Goal: Information Seeking & Learning: Learn about a topic

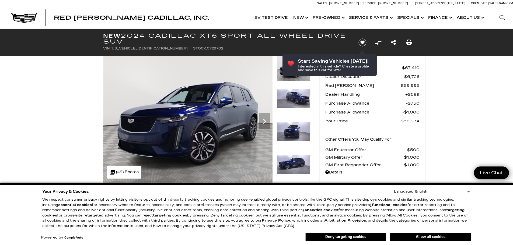
click at [437, 237] on button "Allow all cookies" at bounding box center [430, 237] width 81 height 8
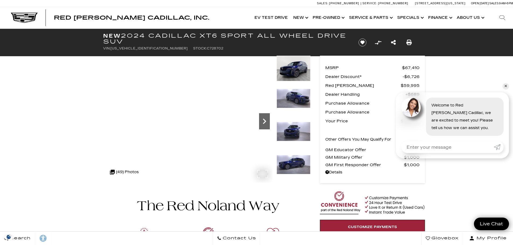
click at [263, 123] on icon "Next" at bounding box center [264, 121] width 11 height 11
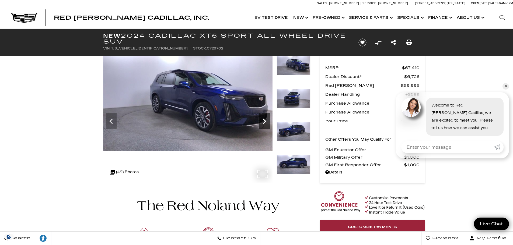
click at [263, 123] on icon "Next" at bounding box center [264, 121] width 11 height 11
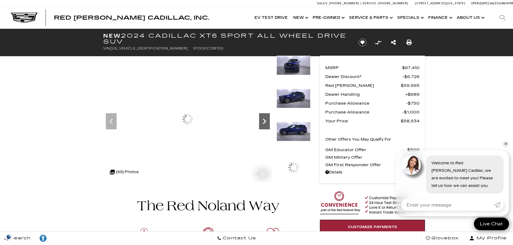
click at [263, 123] on icon "Next" at bounding box center [264, 121] width 11 height 11
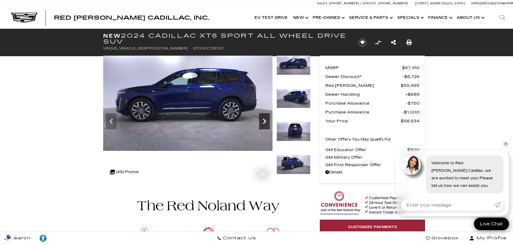
click at [263, 123] on icon "Next" at bounding box center [264, 121] width 11 height 11
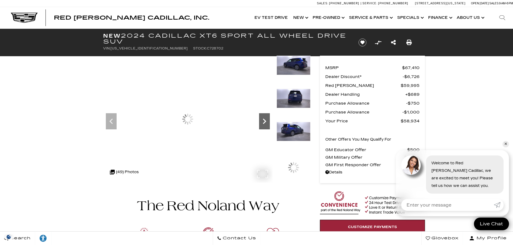
click at [263, 123] on icon "Next" at bounding box center [264, 121] width 11 height 11
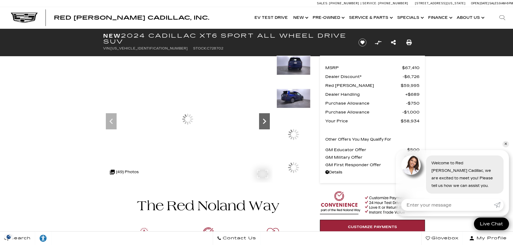
click at [263, 123] on icon "Next" at bounding box center [264, 121] width 11 height 11
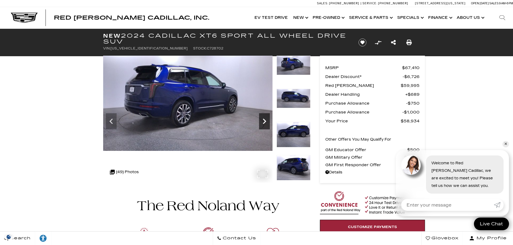
click at [263, 123] on icon "Next" at bounding box center [264, 121] width 11 height 11
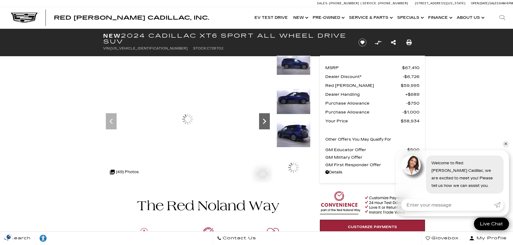
click at [263, 123] on icon "Next" at bounding box center [264, 121] width 11 height 11
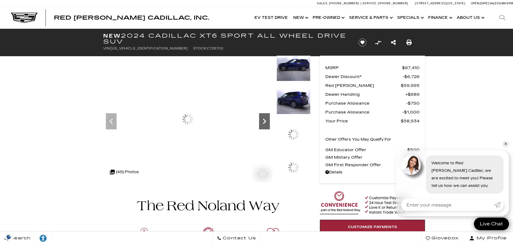
click at [263, 123] on icon "Next" at bounding box center [264, 121] width 11 height 11
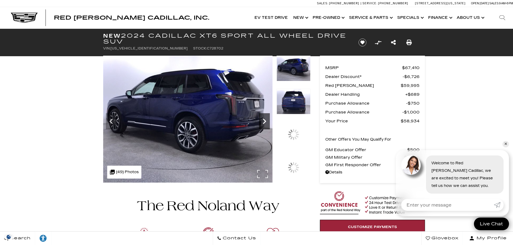
click at [263, 123] on icon "Next" at bounding box center [264, 121] width 11 height 11
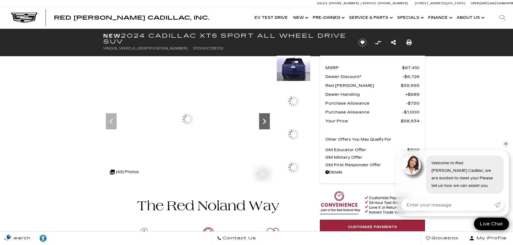
click at [263, 123] on icon "Next" at bounding box center [264, 121] width 11 height 11
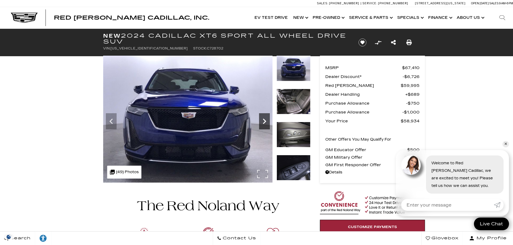
click at [263, 123] on icon "Next" at bounding box center [264, 121] width 11 height 11
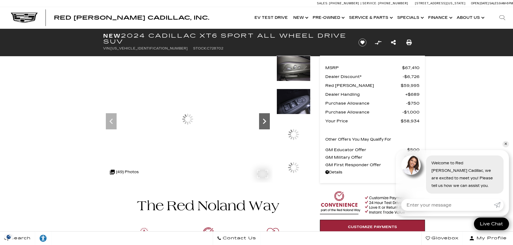
click at [263, 123] on icon "Next" at bounding box center [264, 121] width 11 height 11
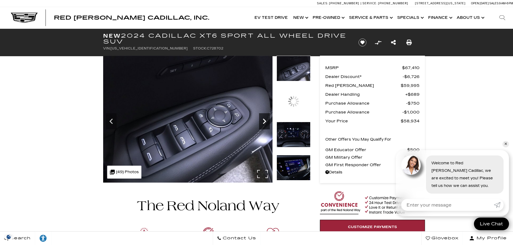
click at [263, 123] on icon "Next" at bounding box center [264, 121] width 11 height 11
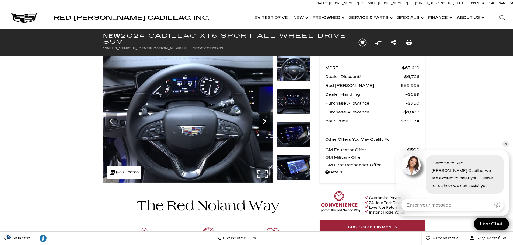
click at [263, 123] on icon "Next" at bounding box center [264, 121] width 11 height 11
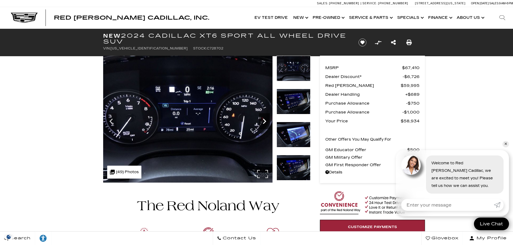
click at [263, 123] on icon "Next" at bounding box center [264, 121] width 11 height 11
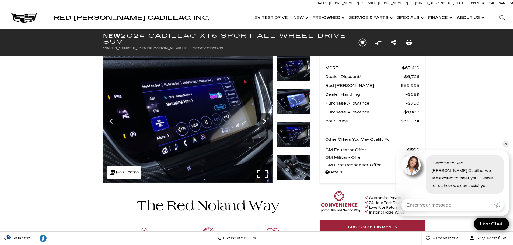
click at [263, 123] on icon "Next" at bounding box center [264, 121] width 11 height 11
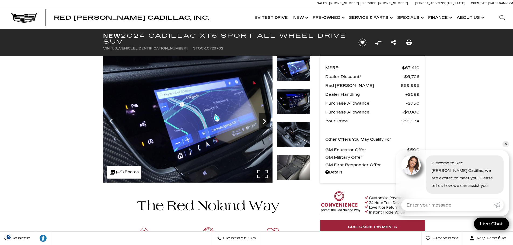
click at [263, 123] on icon "Next" at bounding box center [264, 121] width 11 height 11
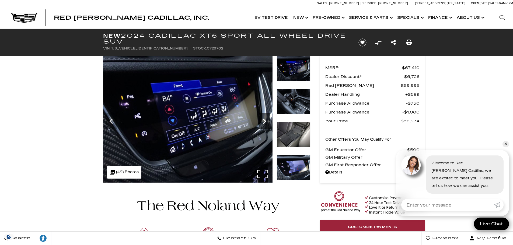
click at [263, 123] on icon "Next" at bounding box center [264, 121] width 11 height 11
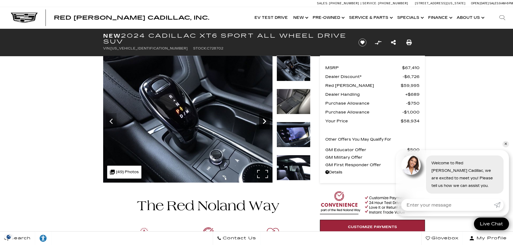
click at [263, 123] on icon "Next" at bounding box center [264, 121] width 11 height 11
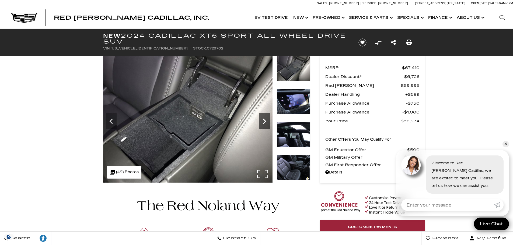
click at [263, 123] on icon "Next" at bounding box center [264, 121] width 11 height 11
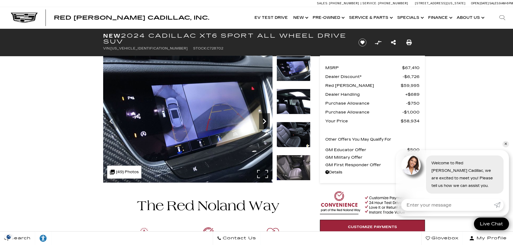
click at [263, 123] on icon "Next" at bounding box center [264, 121] width 11 height 11
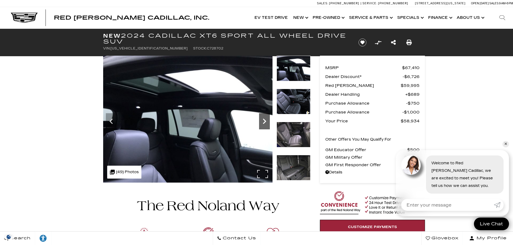
click at [263, 123] on icon "Next" at bounding box center [264, 121] width 11 height 11
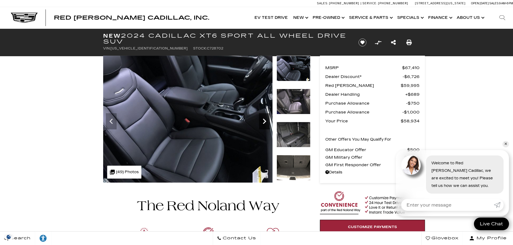
click at [263, 123] on icon "Next" at bounding box center [264, 121] width 11 height 11
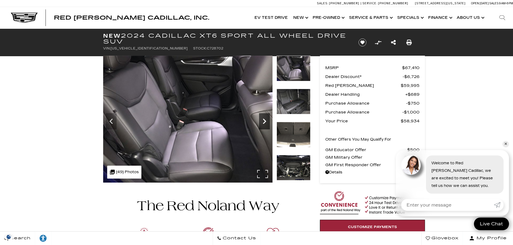
click at [263, 123] on icon "Next" at bounding box center [264, 121] width 11 height 11
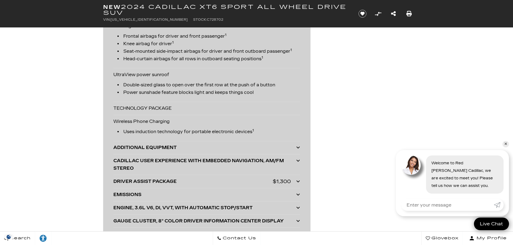
scroll to position [1562, 0]
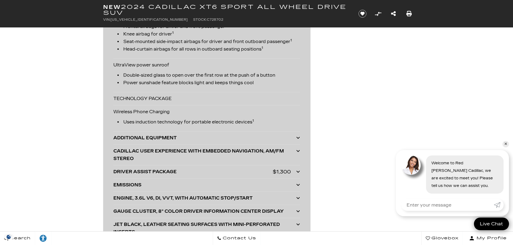
click at [152, 142] on div "ADDITIONAL EQUIPMENT" at bounding box center [204, 138] width 183 height 8
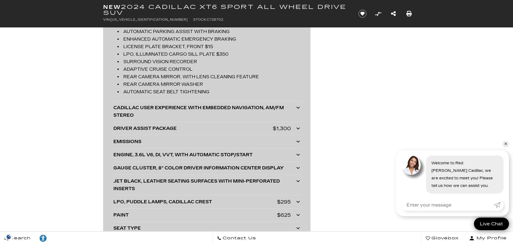
scroll to position [1724, 0]
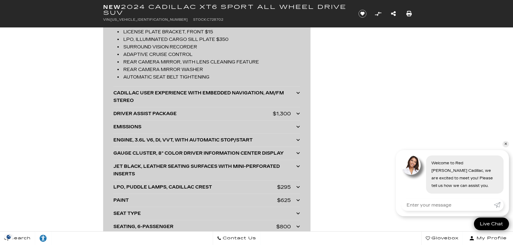
click at [158, 118] on div "DRIVER ASSIST PACKAGE" at bounding box center [192, 114] width 159 height 8
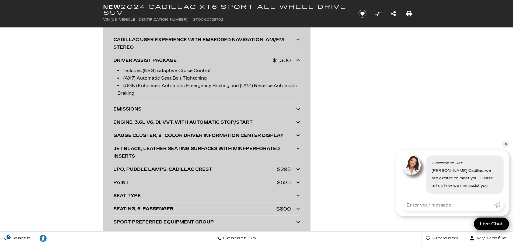
scroll to position [1778, 0]
click at [123, 139] on div "GAUGE CLUSTER, 8" COLOR DRIVER INFORMATION CENTER DISPLAY" at bounding box center [204, 135] width 183 height 8
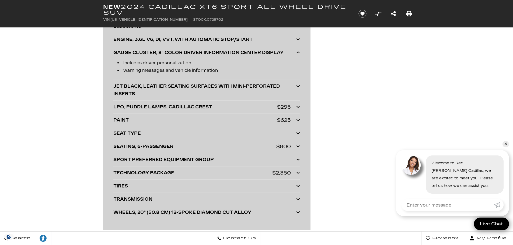
scroll to position [1885, 0]
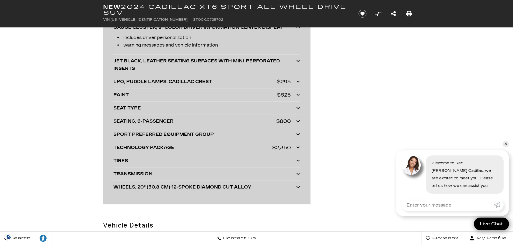
click at [119, 99] on div "PAINT" at bounding box center [195, 95] width 164 height 8
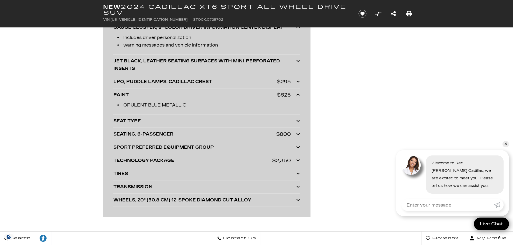
click at [131, 165] on div "TECHNOLOGY PACKAGE" at bounding box center [192, 161] width 159 height 8
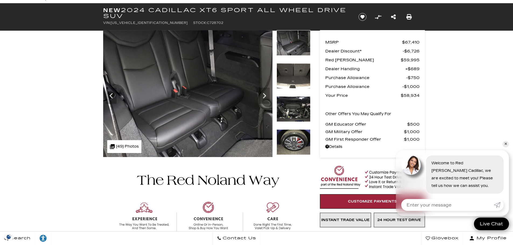
scroll to position [0, 0]
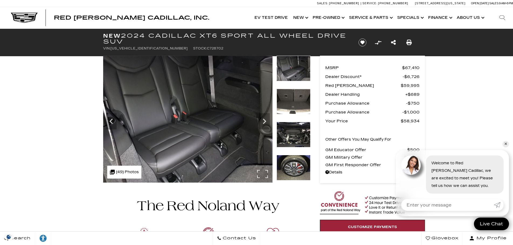
click at [121, 172] on div ".cls-1, .cls-3 { fill: #c50033; } .cls-1 { clip-rule: evenodd; } .cls-2 { clip-…" at bounding box center [124, 172] width 34 height 13
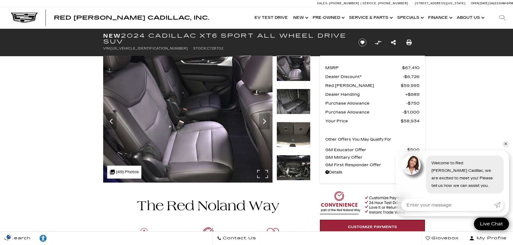
click at [113, 172] on icon at bounding box center [112, 172] width 7 height 7
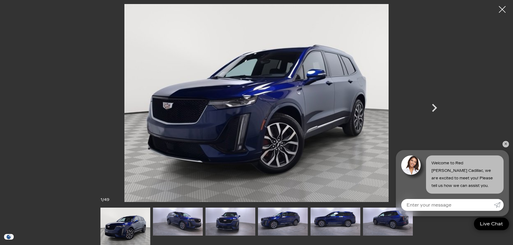
scroll to position [108, 0]
click at [437, 231] on div at bounding box center [256, 122] width 377 height 245
click at [507, 143] on link "✕" at bounding box center [506, 144] width 6 height 6
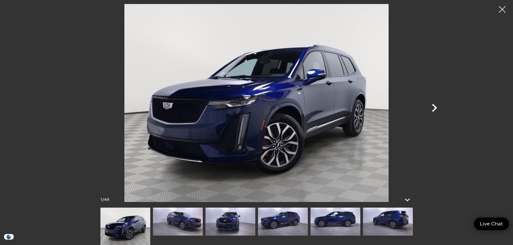
click at [433, 106] on icon "Next" at bounding box center [434, 108] width 5 height 8
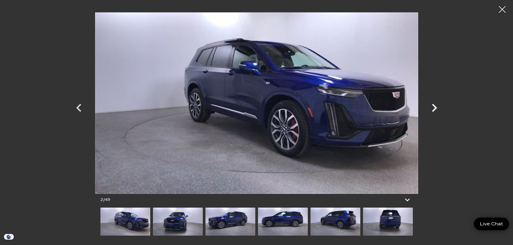
click at [433, 106] on icon "Next" at bounding box center [434, 108] width 5 height 8
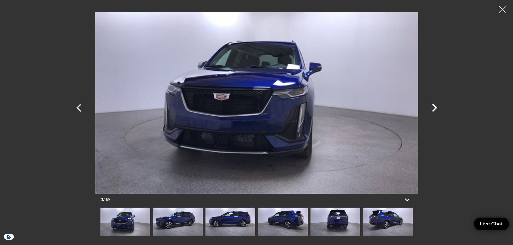
click at [433, 106] on icon "Next" at bounding box center [434, 108] width 5 height 8
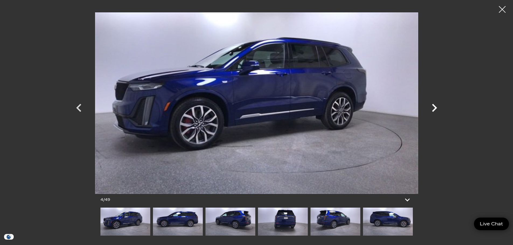
click at [433, 106] on icon "Next" at bounding box center [434, 108] width 5 height 8
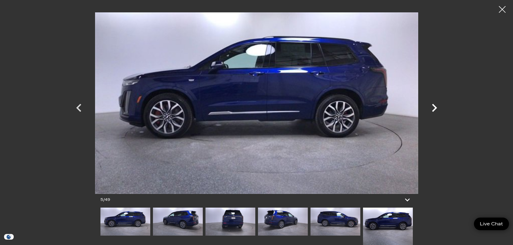
click at [433, 106] on icon "Next" at bounding box center [434, 108] width 5 height 8
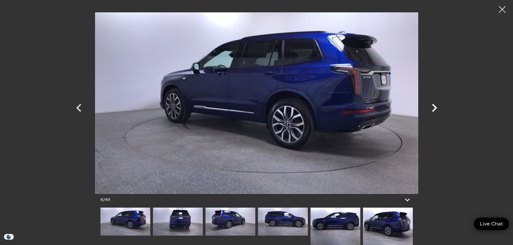
click at [433, 106] on icon "Next" at bounding box center [434, 108] width 5 height 8
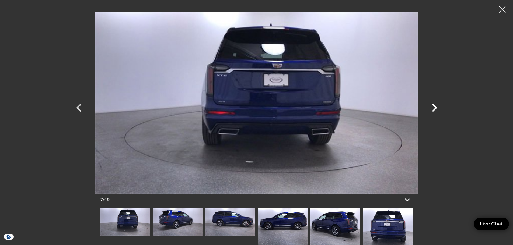
click at [433, 106] on icon "Next" at bounding box center [434, 108] width 5 height 8
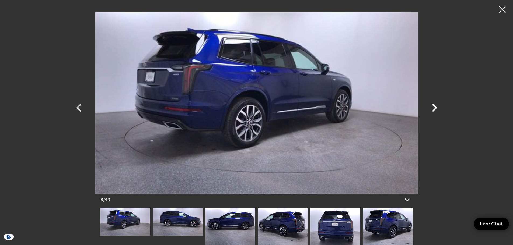
click at [433, 106] on icon "Next" at bounding box center [434, 108] width 5 height 8
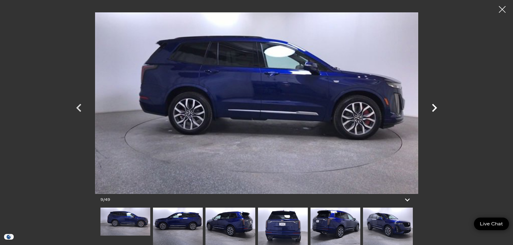
click at [433, 106] on icon "Next" at bounding box center [434, 108] width 5 height 8
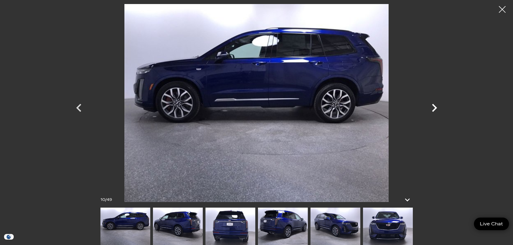
click at [433, 106] on icon "Next" at bounding box center [434, 108] width 5 height 8
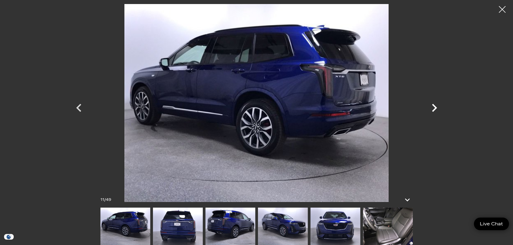
click at [433, 106] on icon "Next" at bounding box center [434, 108] width 5 height 8
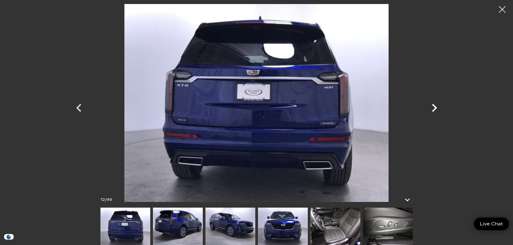
click at [433, 106] on icon "Next" at bounding box center [434, 108] width 5 height 8
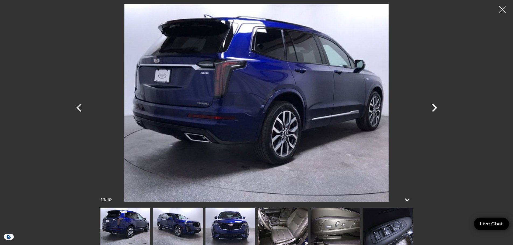
click at [433, 106] on icon "Next" at bounding box center [434, 108] width 5 height 8
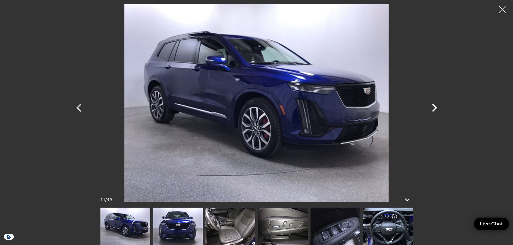
click at [433, 106] on icon "Next" at bounding box center [434, 108] width 5 height 8
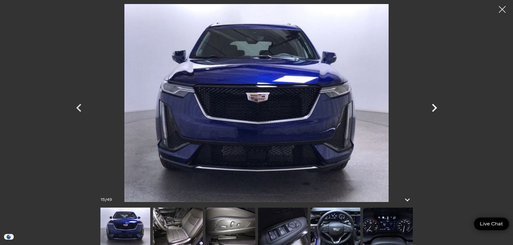
click at [433, 106] on icon "Next" at bounding box center [434, 108] width 5 height 8
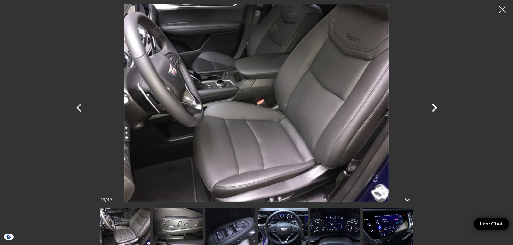
click at [433, 106] on icon "Next" at bounding box center [434, 108] width 5 height 8
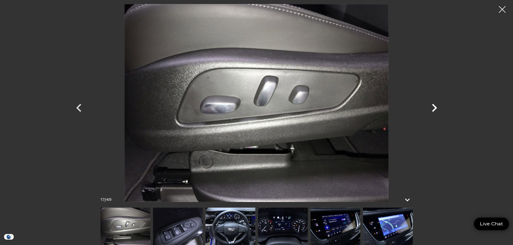
click at [433, 106] on icon "Next" at bounding box center [434, 108] width 5 height 8
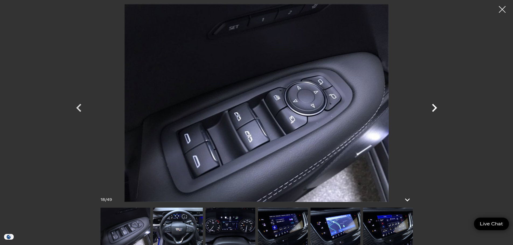
click at [433, 106] on icon "Next" at bounding box center [434, 108] width 5 height 8
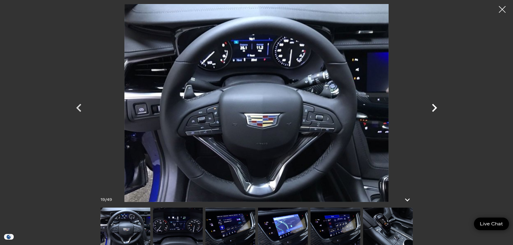
click at [433, 106] on icon "Next" at bounding box center [434, 108] width 5 height 8
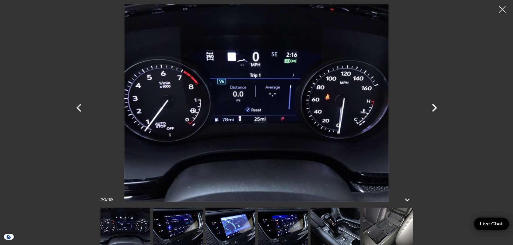
click at [433, 106] on icon "Next" at bounding box center [434, 108] width 5 height 8
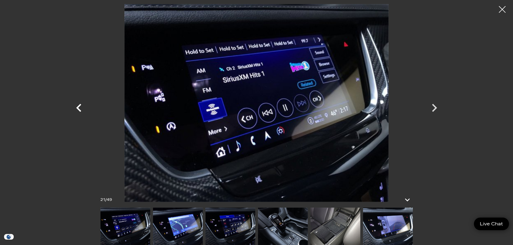
click at [79, 106] on icon "Previous" at bounding box center [78, 108] width 5 height 8
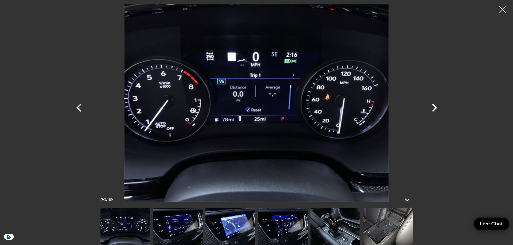
click at [434, 107] on icon "Next" at bounding box center [434, 108] width 5 height 8
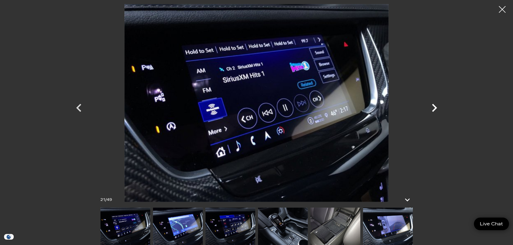
click at [434, 107] on icon "Next" at bounding box center [434, 108] width 5 height 8
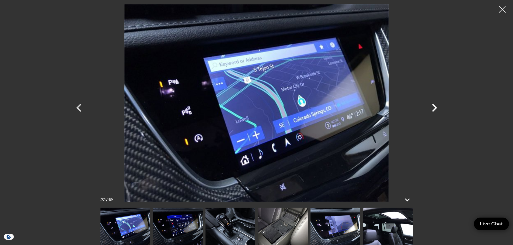
click at [434, 107] on icon "Next" at bounding box center [434, 108] width 5 height 8
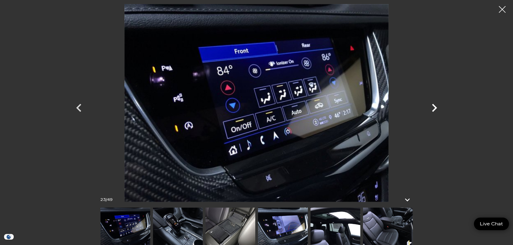
click at [434, 107] on icon "Next" at bounding box center [434, 108] width 5 height 8
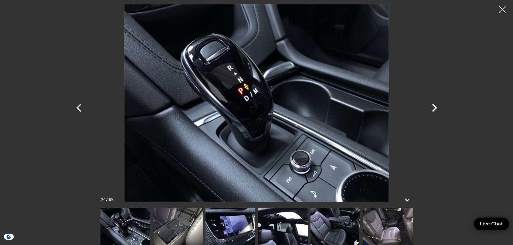
click at [434, 107] on icon "Next" at bounding box center [434, 108] width 5 height 8
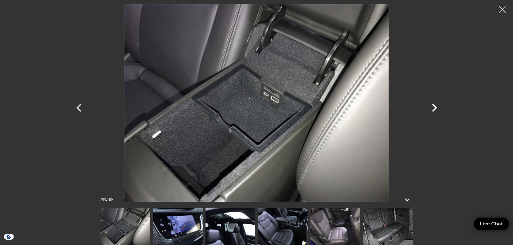
click at [434, 107] on icon "Next" at bounding box center [434, 108] width 5 height 8
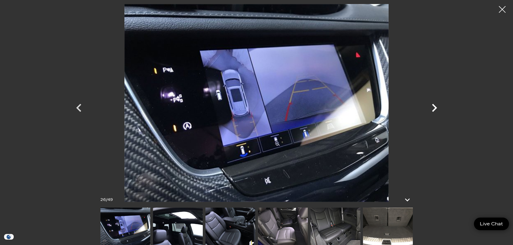
click at [434, 107] on icon "Next" at bounding box center [434, 108] width 5 height 8
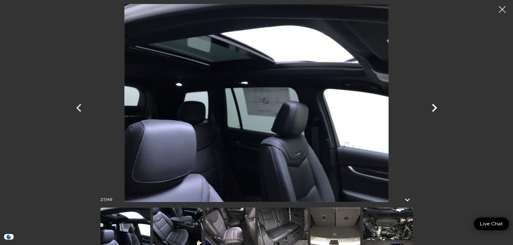
click at [434, 107] on icon "Next" at bounding box center [434, 108] width 5 height 8
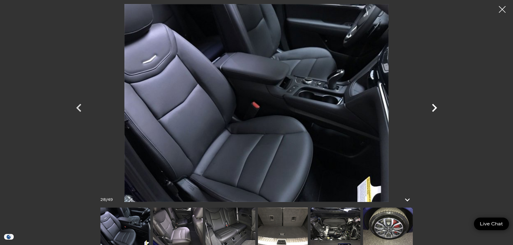
click at [434, 107] on icon "Next" at bounding box center [434, 108] width 5 height 8
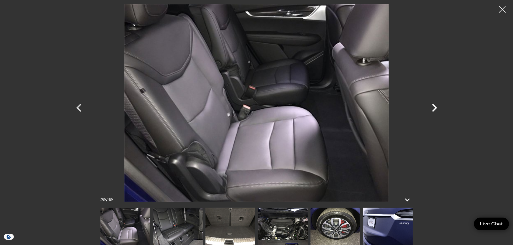
click at [434, 107] on icon "Next" at bounding box center [434, 108] width 5 height 8
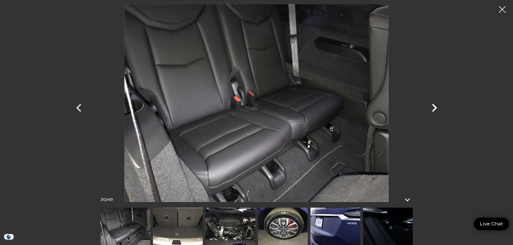
click at [434, 107] on icon "Next" at bounding box center [434, 108] width 5 height 8
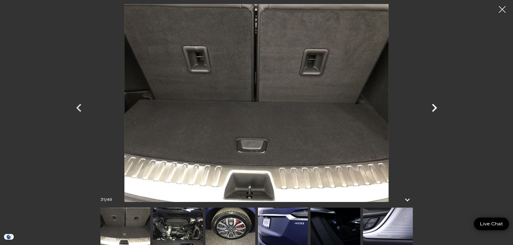
click at [434, 107] on icon "Next" at bounding box center [434, 108] width 5 height 8
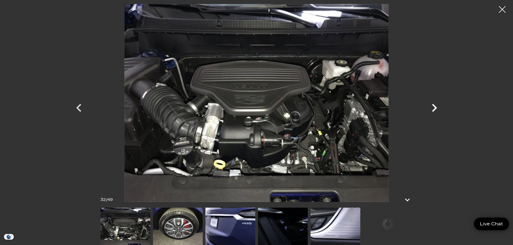
click at [434, 107] on icon "Next" at bounding box center [434, 108] width 5 height 8
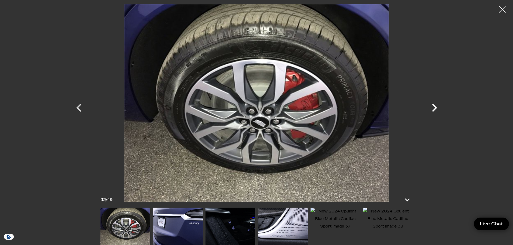
click at [434, 107] on icon "Next" at bounding box center [434, 108] width 5 height 8
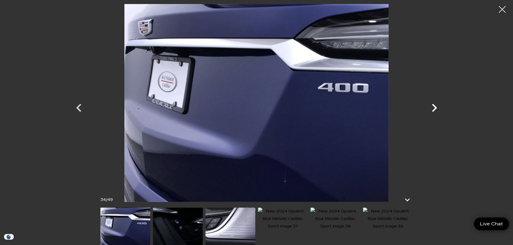
click at [434, 107] on icon "Next" at bounding box center [434, 108] width 5 height 8
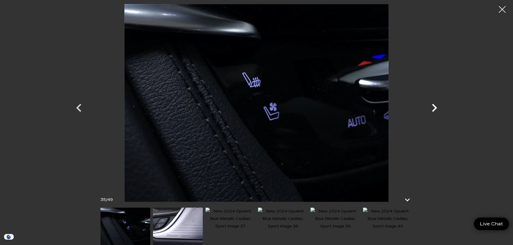
click at [434, 107] on icon "Next" at bounding box center [434, 108] width 5 height 8
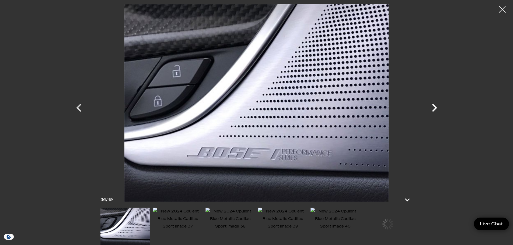
click at [434, 107] on icon "Next" at bounding box center [434, 108] width 5 height 8
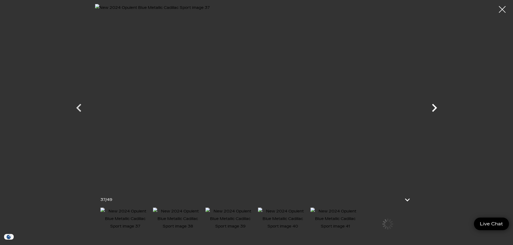
click at [434, 107] on icon "Next" at bounding box center [434, 108] width 5 height 8
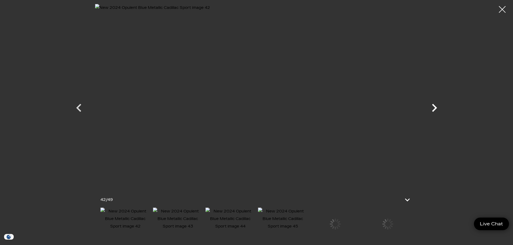
click at [434, 107] on icon "Next" at bounding box center [434, 108] width 5 height 8
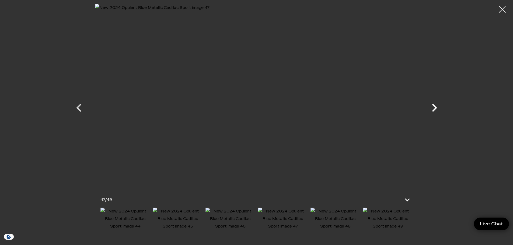
click at [434, 107] on icon "Next" at bounding box center [434, 108] width 5 height 8
click at [434, 107] on div at bounding box center [256, 103] width 377 height 198
